Goal: Transaction & Acquisition: Purchase product/service

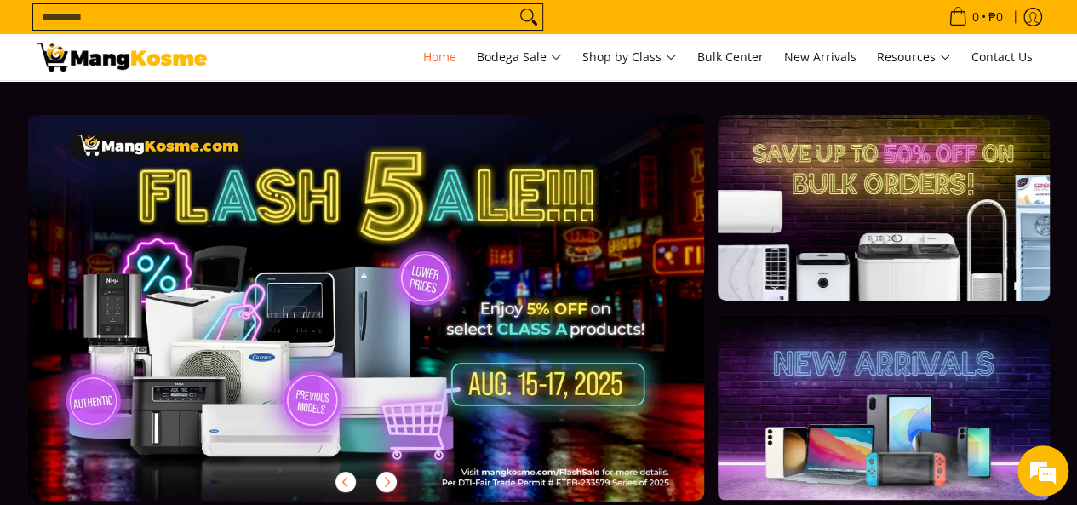
click at [548, 426] on link at bounding box center [394, 321] width 732 height 413
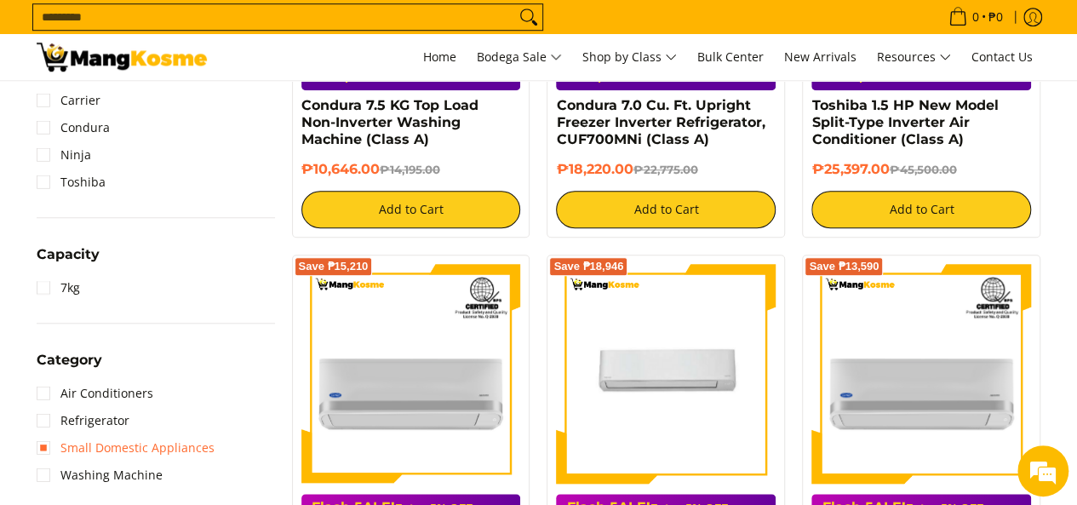
scroll to position [689, 0]
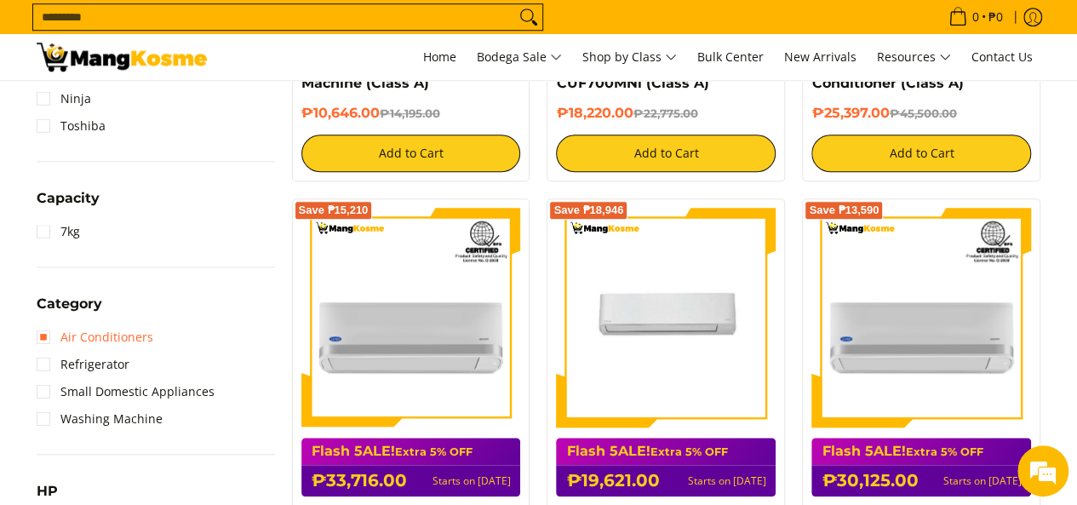
click at [99, 338] on link "Air Conditioners" at bounding box center [95, 337] width 117 height 27
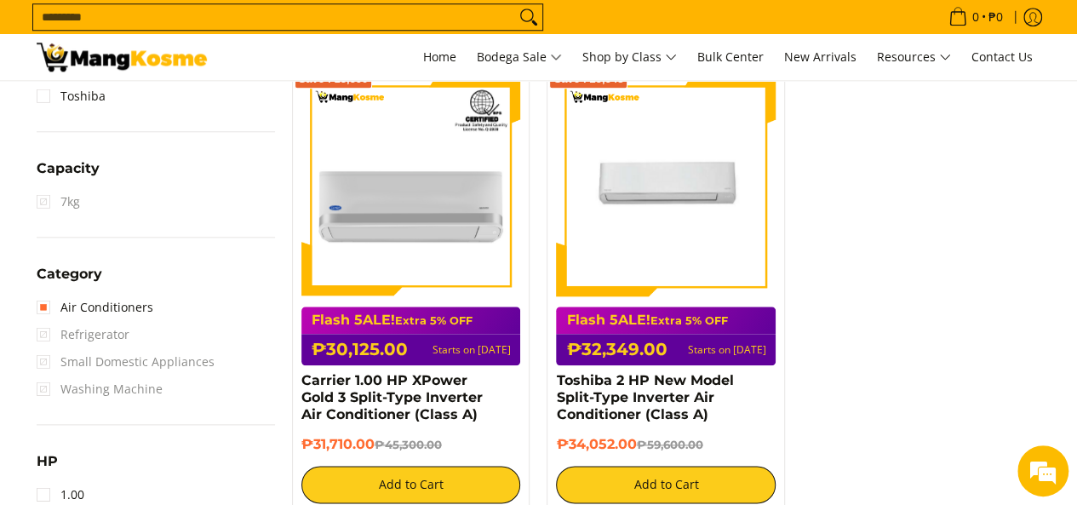
scroll to position [828, 0]
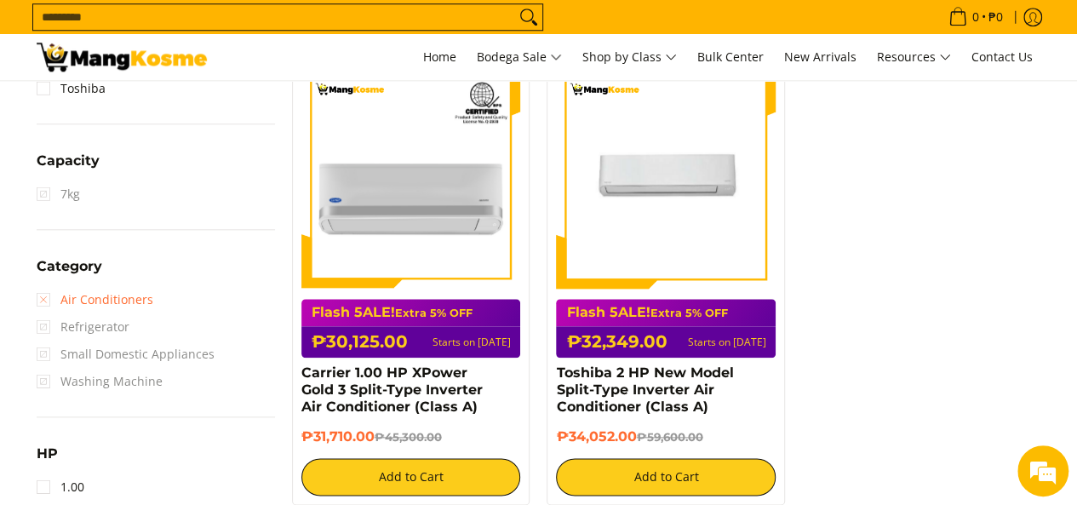
click at [82, 311] on link "Air Conditioners" at bounding box center [95, 299] width 117 height 27
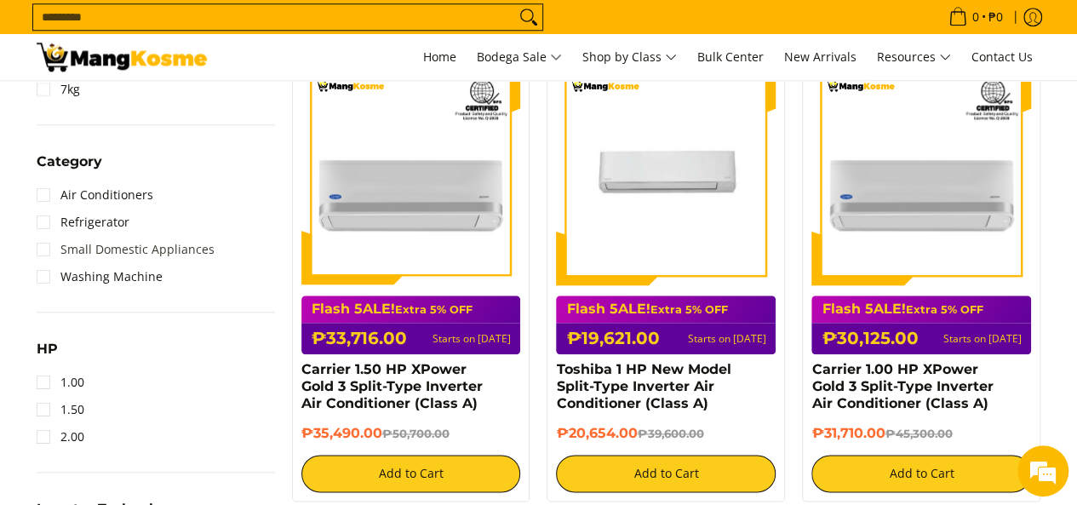
scroll to position [830, 0]
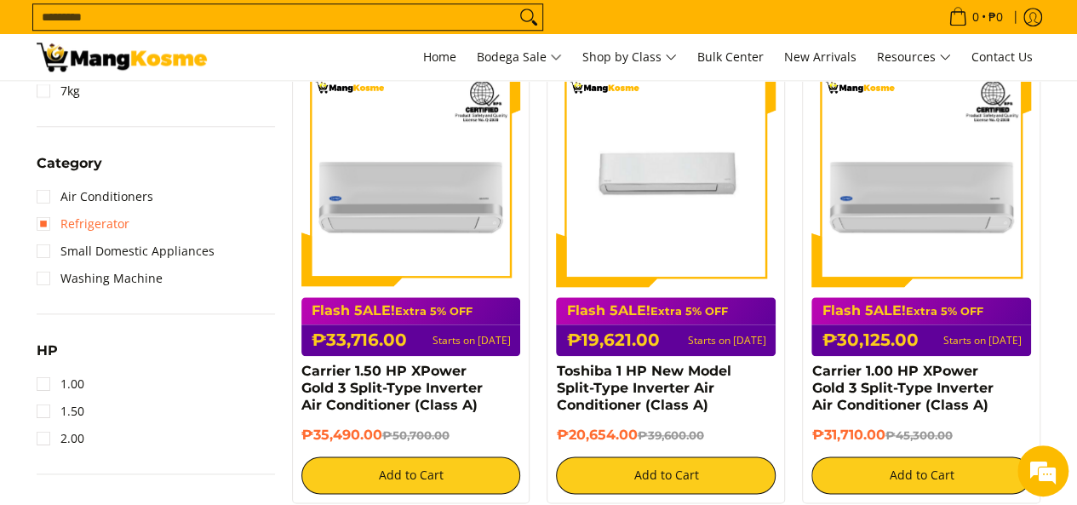
click at [63, 230] on link "Refrigerator" at bounding box center [83, 223] width 93 height 27
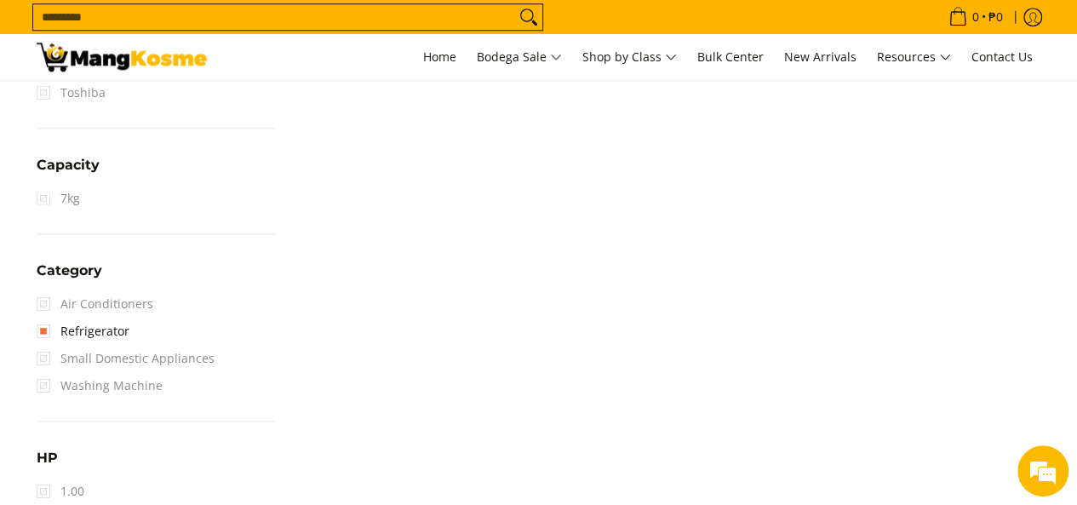
scroll to position [827, 0]
click at [106, 352] on span "Small Domestic Appliances" at bounding box center [126, 355] width 178 height 27
click at [41, 356] on span "Small Domestic Appliances" at bounding box center [126, 355] width 178 height 27
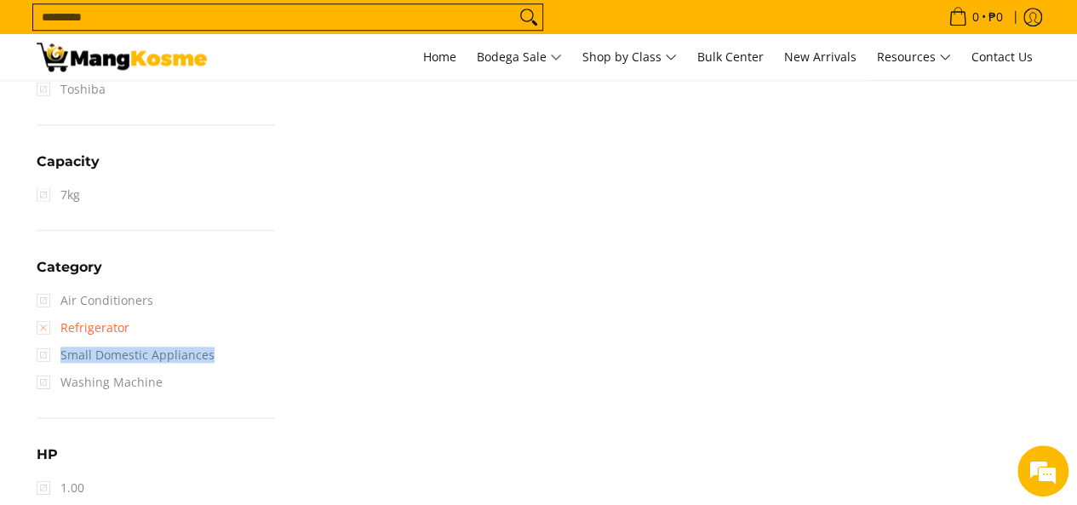
drag, startPoint x: 41, startPoint y: 356, endPoint x: 40, endPoint y: 333, distance: 23.0
click at [40, 333] on ul "Air Conditioners Refrigerator Small Domestic Appliances Washing Machine" at bounding box center [156, 341] width 238 height 109
click at [40, 333] on link "Refrigerator" at bounding box center [83, 327] width 93 height 27
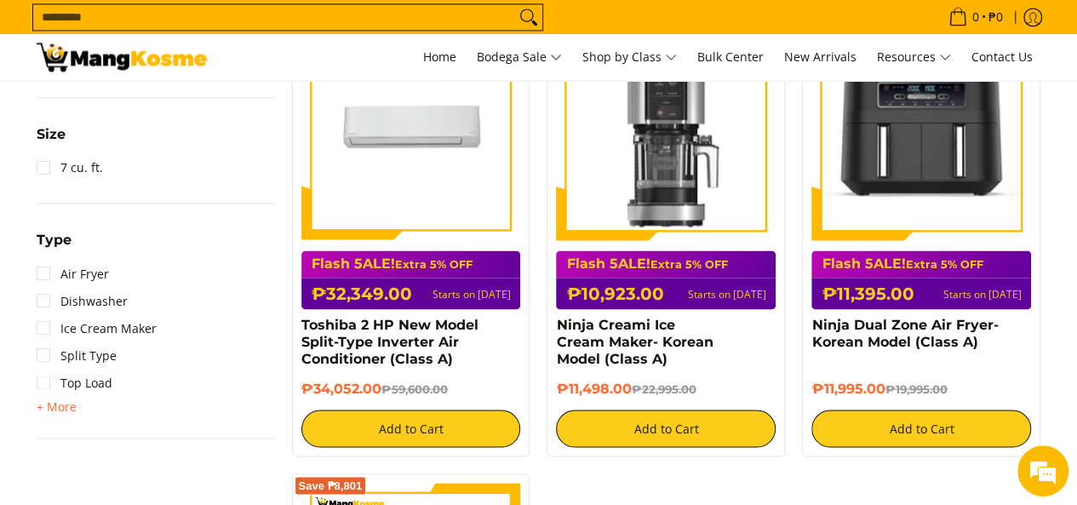
scroll to position [1338, 0]
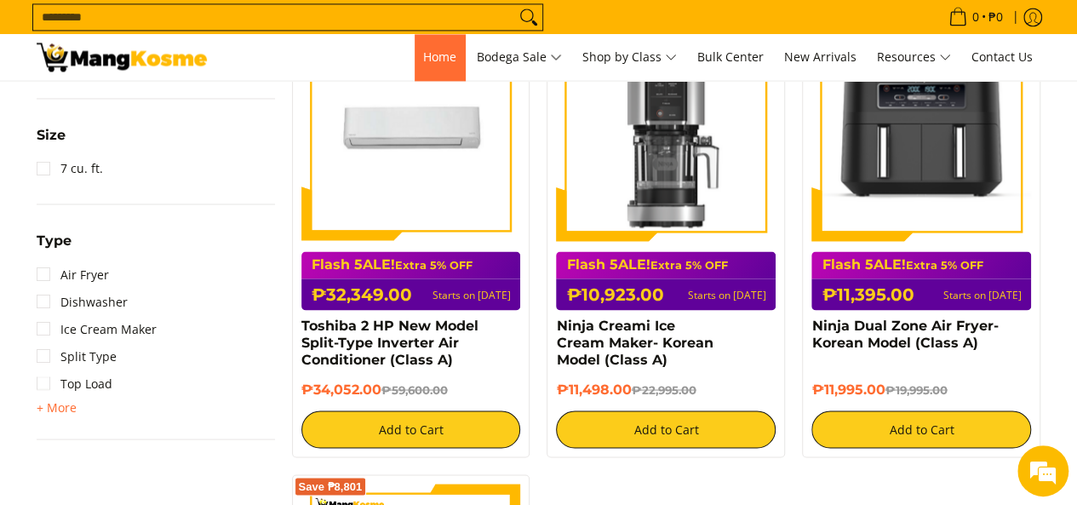
click at [436, 64] on span "Home" at bounding box center [439, 57] width 33 height 16
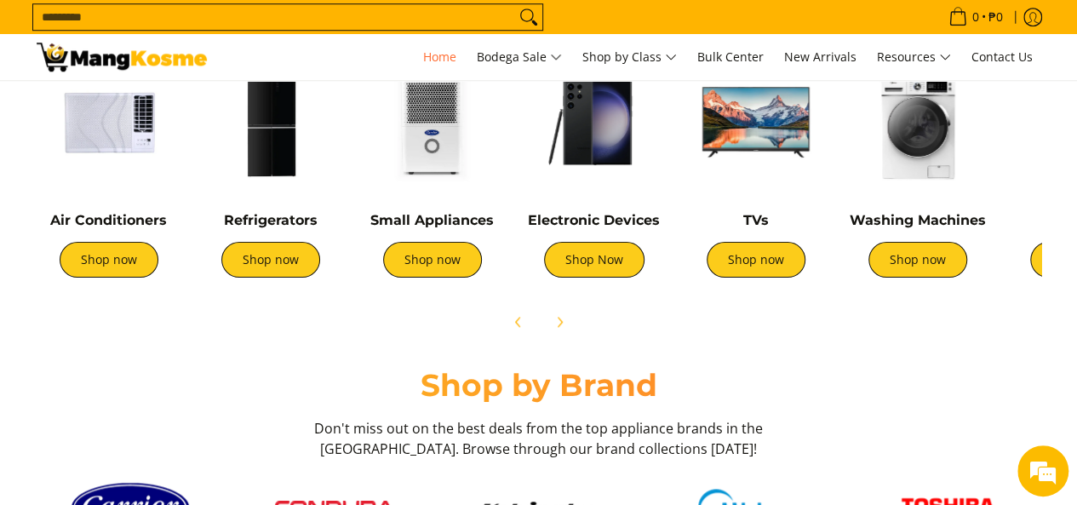
scroll to position [539, 0]
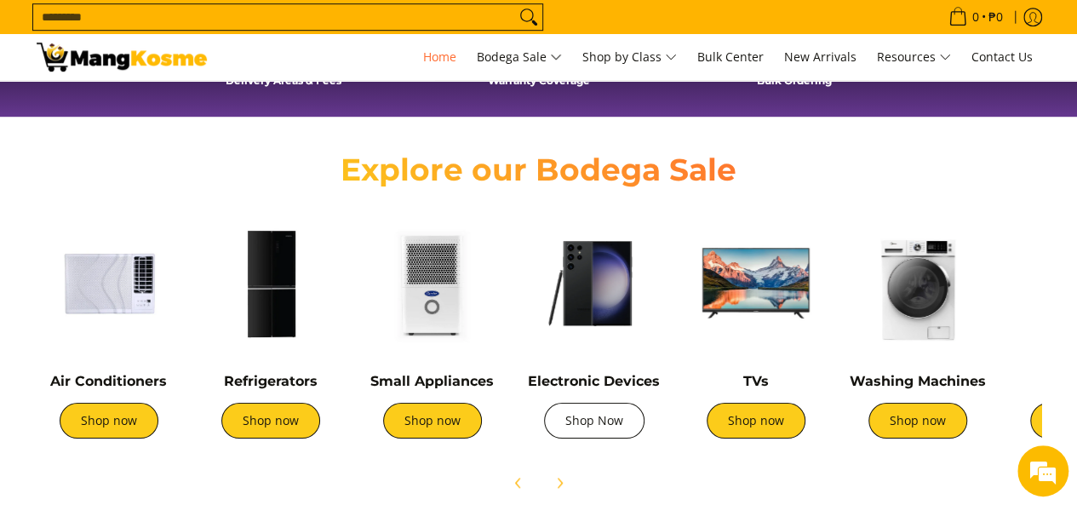
click at [630, 413] on link "Shop Now" at bounding box center [594, 421] width 101 height 36
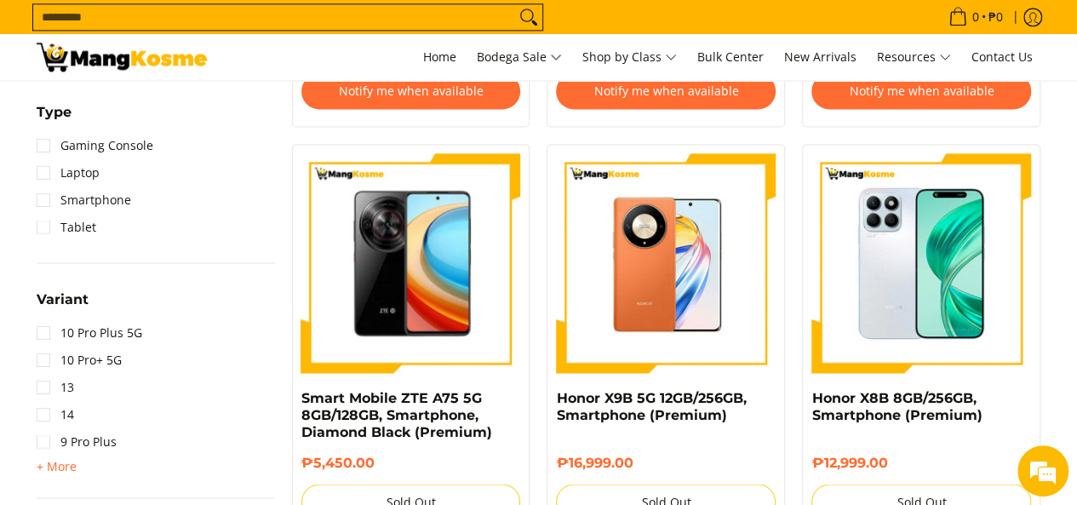
scroll to position [1157, 0]
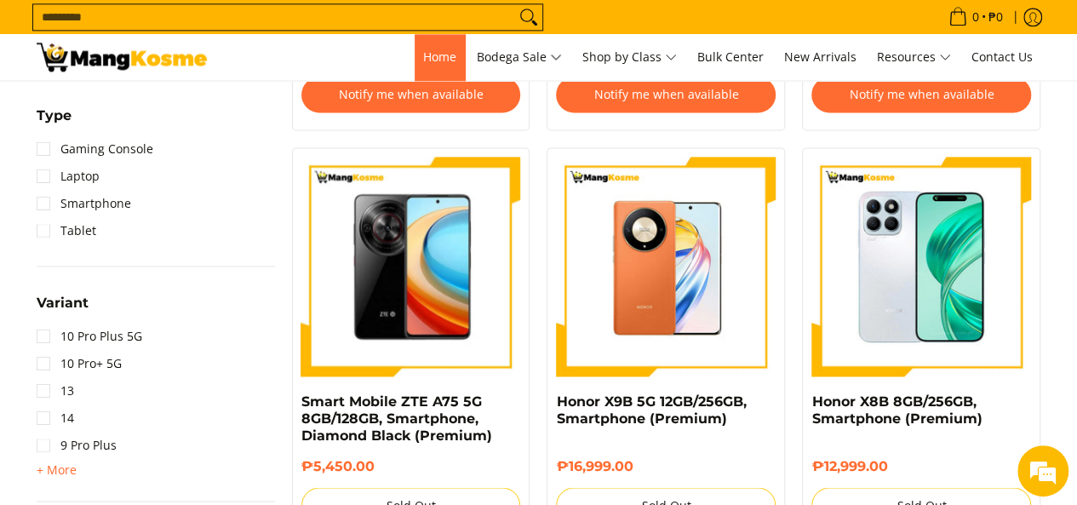
click at [437, 59] on span "Home" at bounding box center [439, 57] width 33 height 16
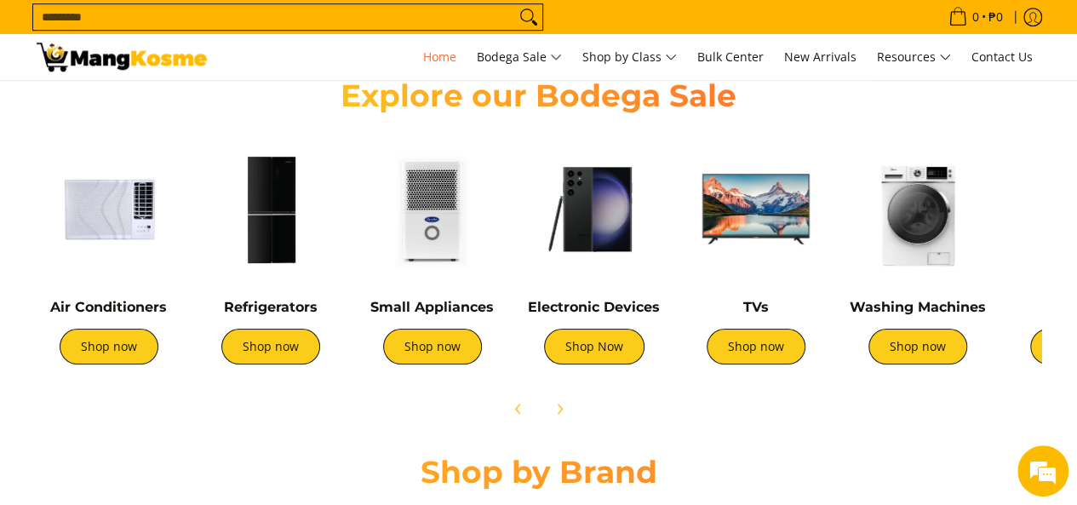
scroll to position [0, 677]
click at [566, 412] on icon "Next" at bounding box center [560, 409] width 14 height 14
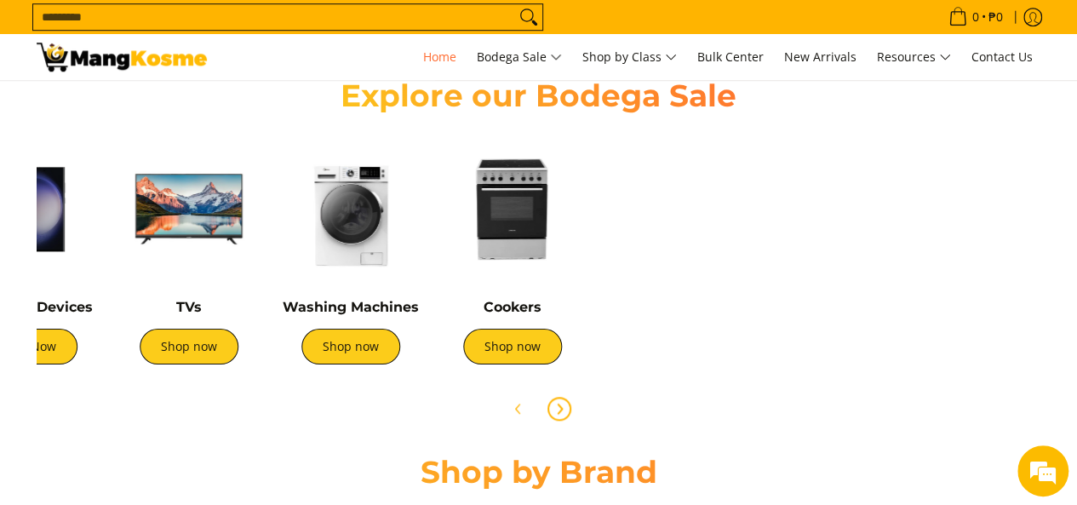
scroll to position [0, 0]
click at [512, 411] on icon "Previous" at bounding box center [519, 409] width 14 height 14
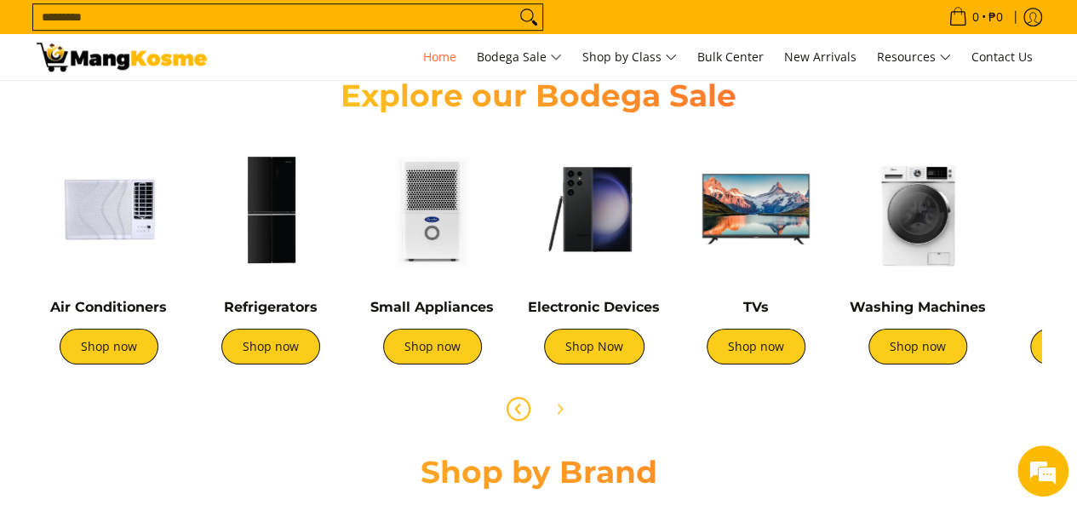
scroll to position [0, 1354]
click at [443, 354] on link "Shop now" at bounding box center [432, 347] width 99 height 36
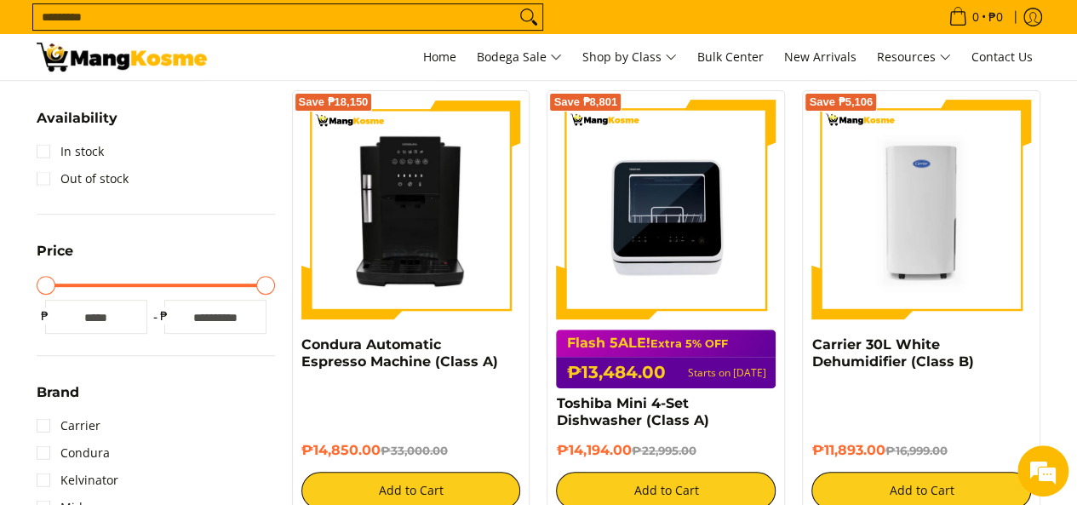
click at [531, 430] on div "Save ₱18,150 Condura Automatic Espresso Machine (Class A) ₱14,850.00 ₱33,000.00…" at bounding box center [412, 304] width 256 height 428
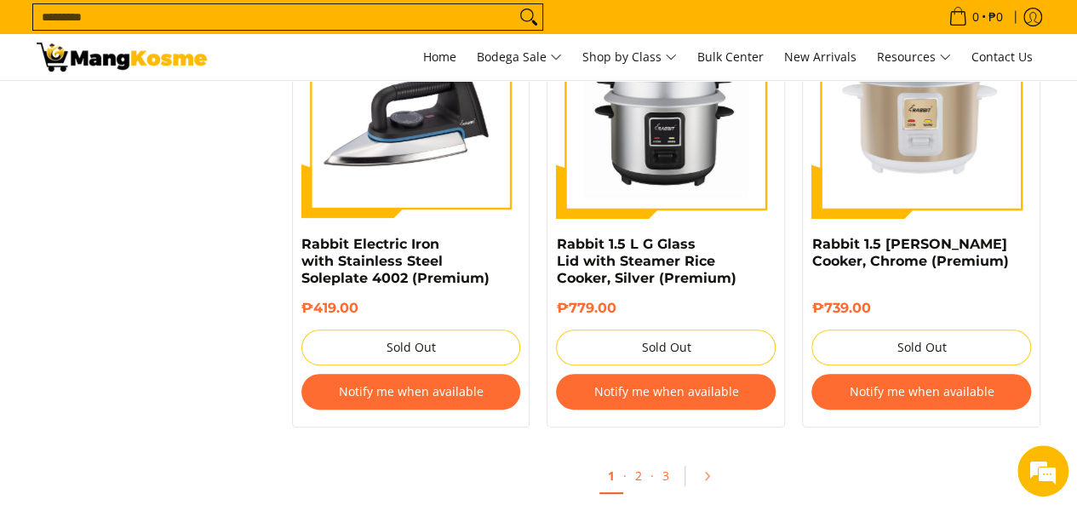
scroll to position [3442, 0]
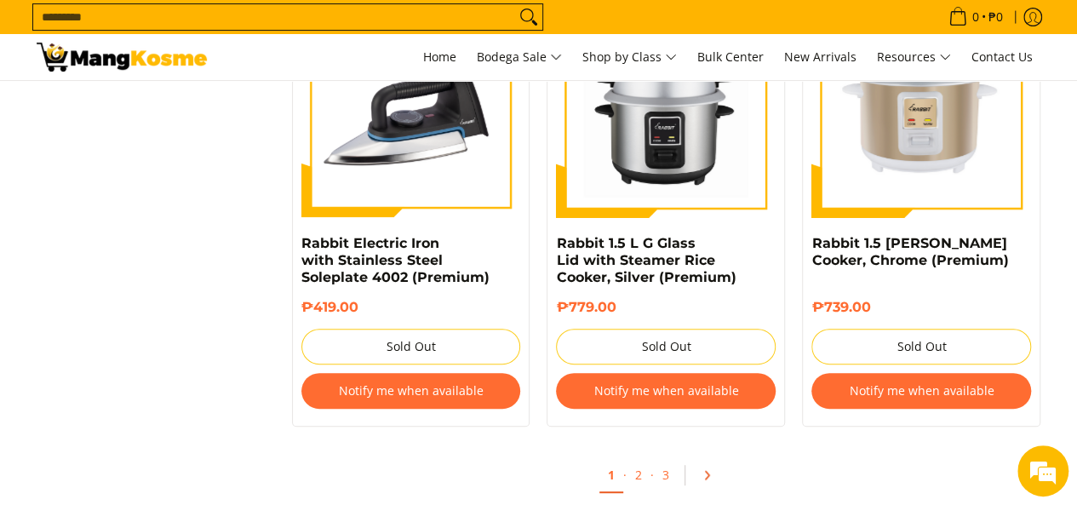
click at [699, 471] on link "Pagination" at bounding box center [712, 475] width 41 height 29
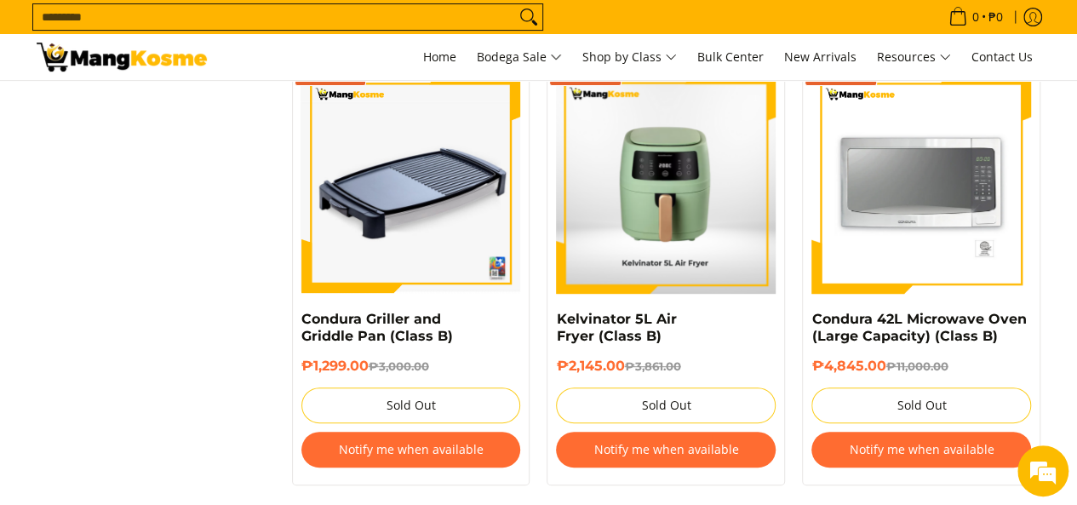
scroll to position [3633, 0]
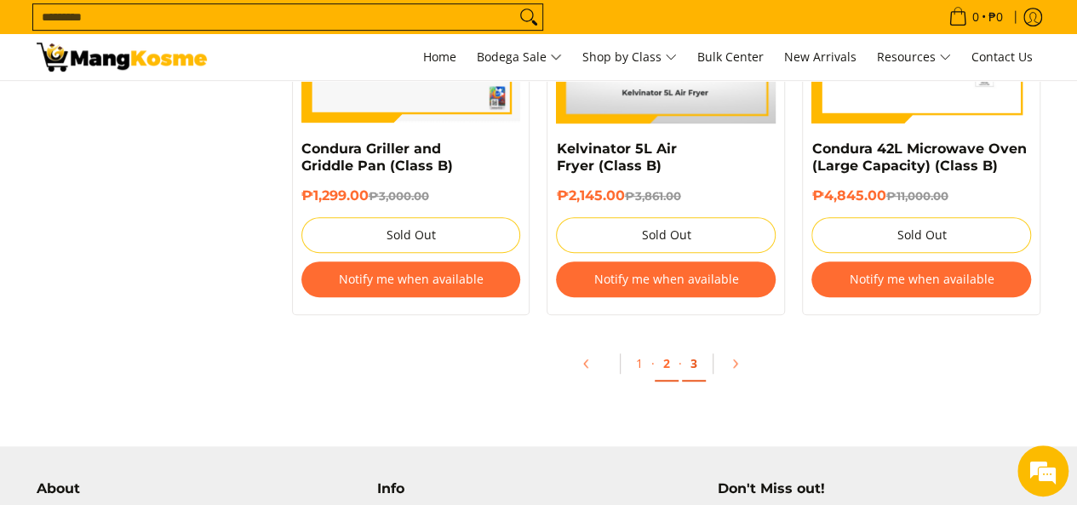
click at [695, 374] on link "3" at bounding box center [694, 364] width 24 height 35
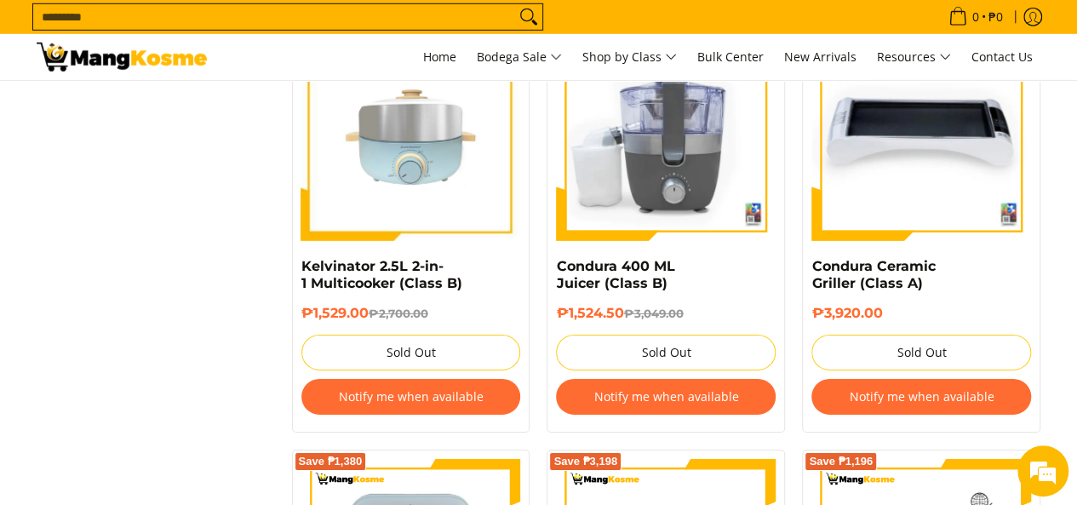
scroll to position [2548, 0]
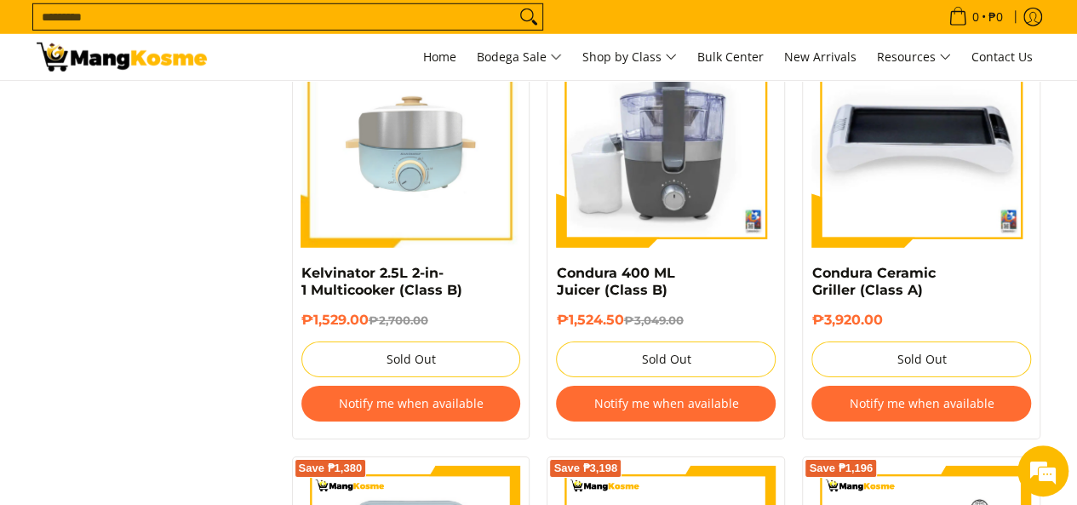
click at [586, 408] on button "Notify me when available" at bounding box center [666, 404] width 220 height 36
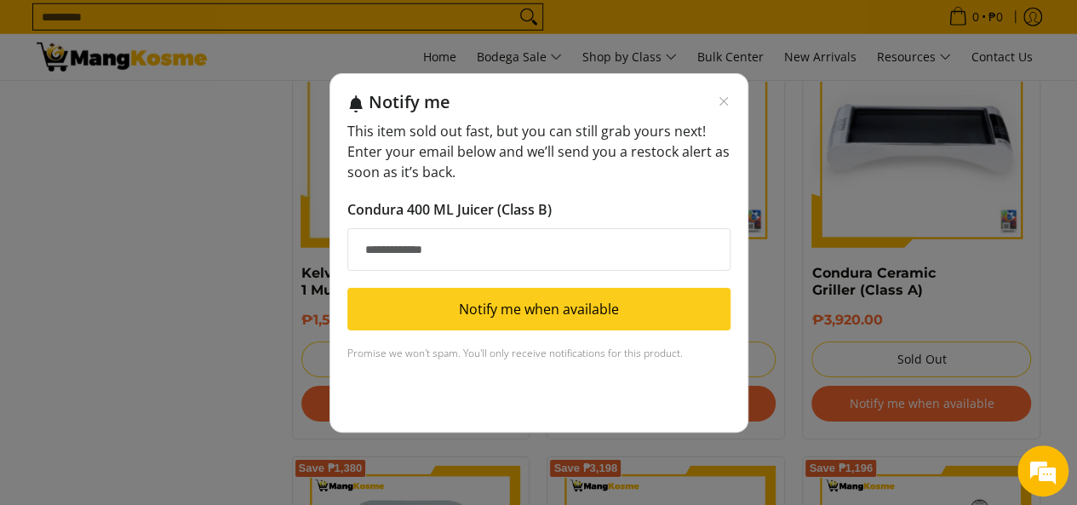
click at [715, 95] on div "Notify me" at bounding box center [550, 101] width 362 height 21
click at [722, 95] on icon "Close modal" at bounding box center [724, 102] width 14 height 14
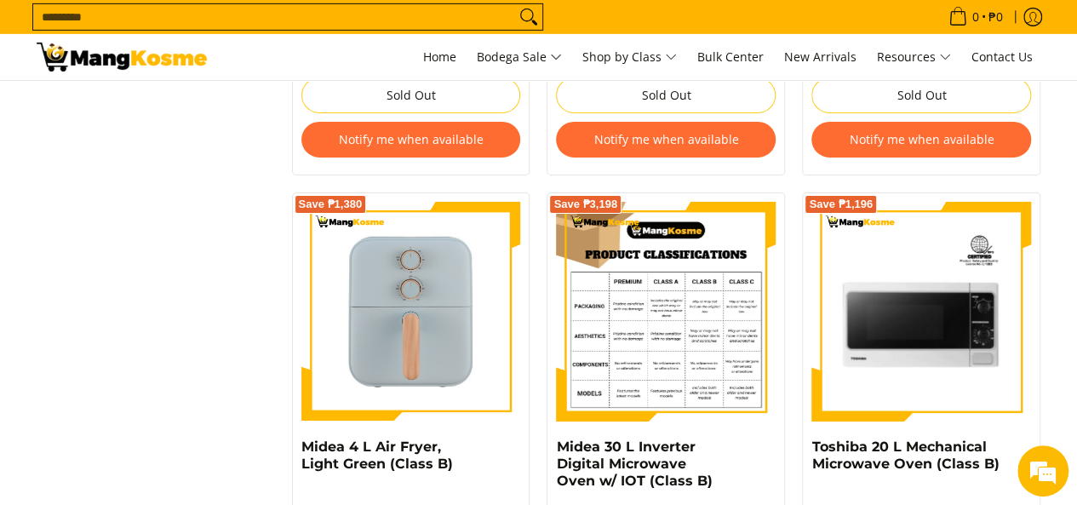
scroll to position [3072, 0]
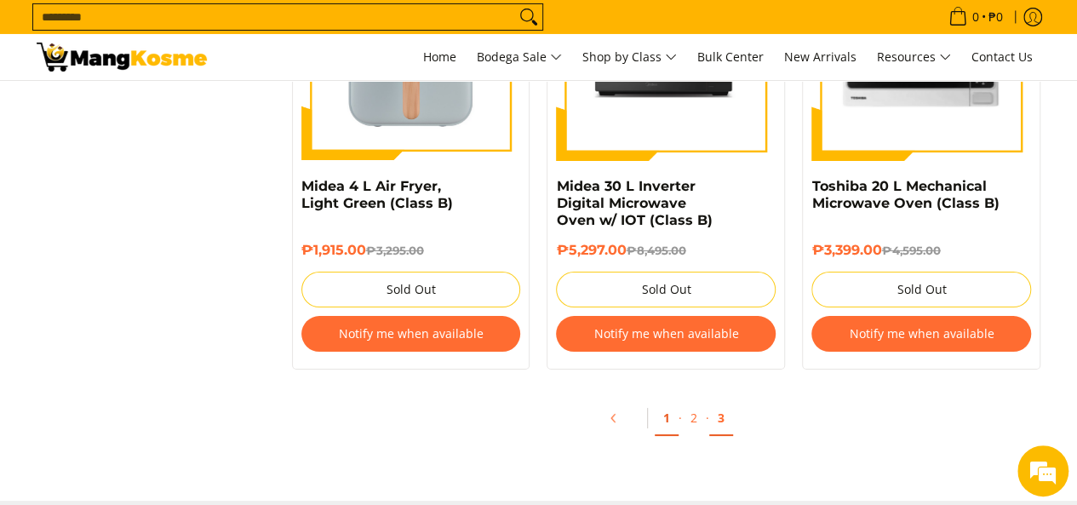
click at [675, 422] on link "1" at bounding box center [667, 418] width 24 height 35
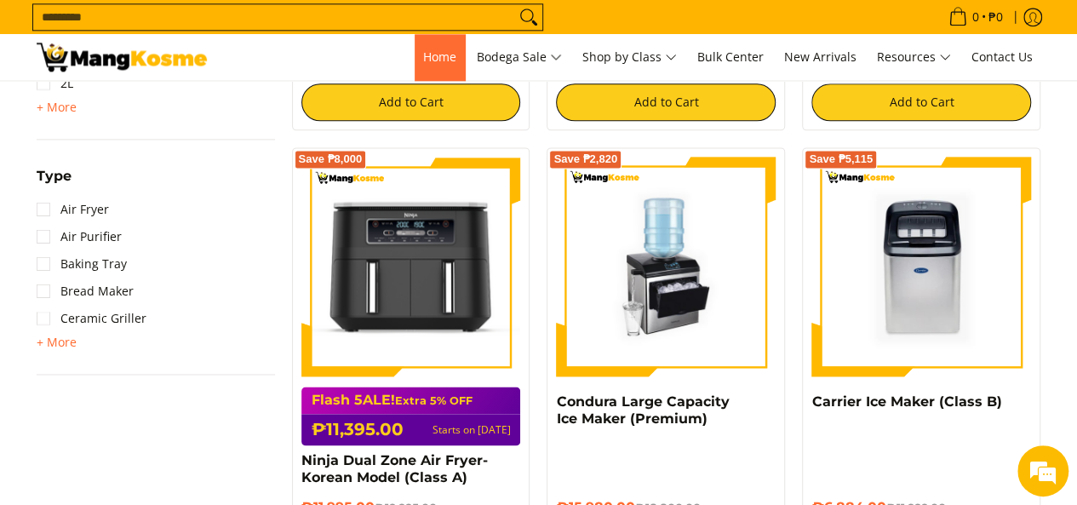
click at [440, 55] on span "Home" at bounding box center [439, 57] width 33 height 16
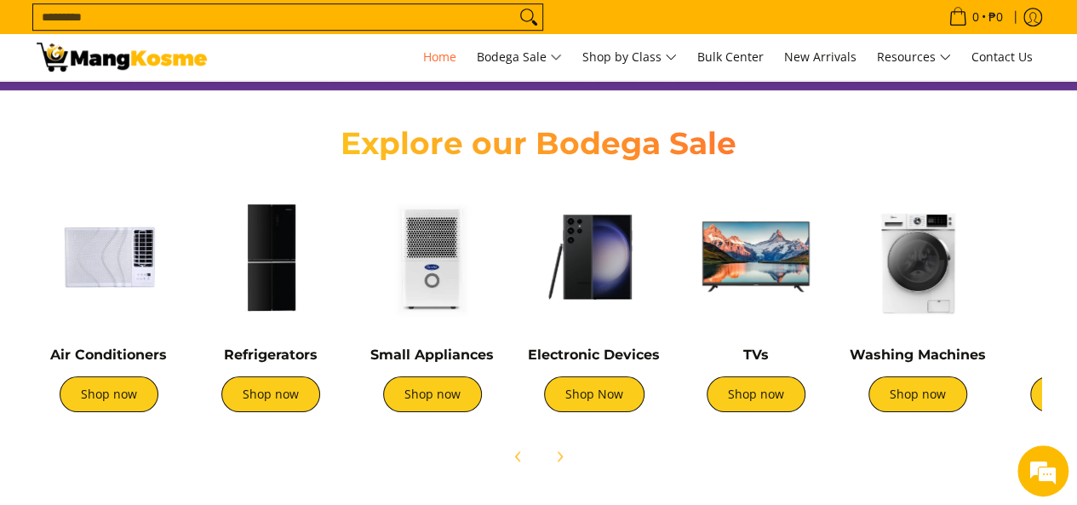
scroll to position [565, 0]
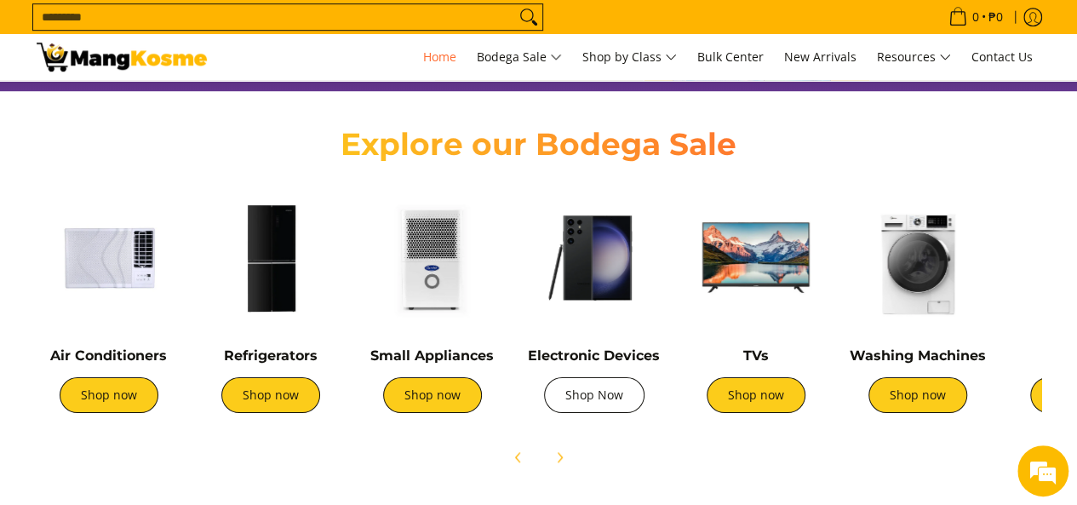
click at [593, 385] on link "Shop Now" at bounding box center [594, 395] width 101 height 36
